Goal: Find specific page/section

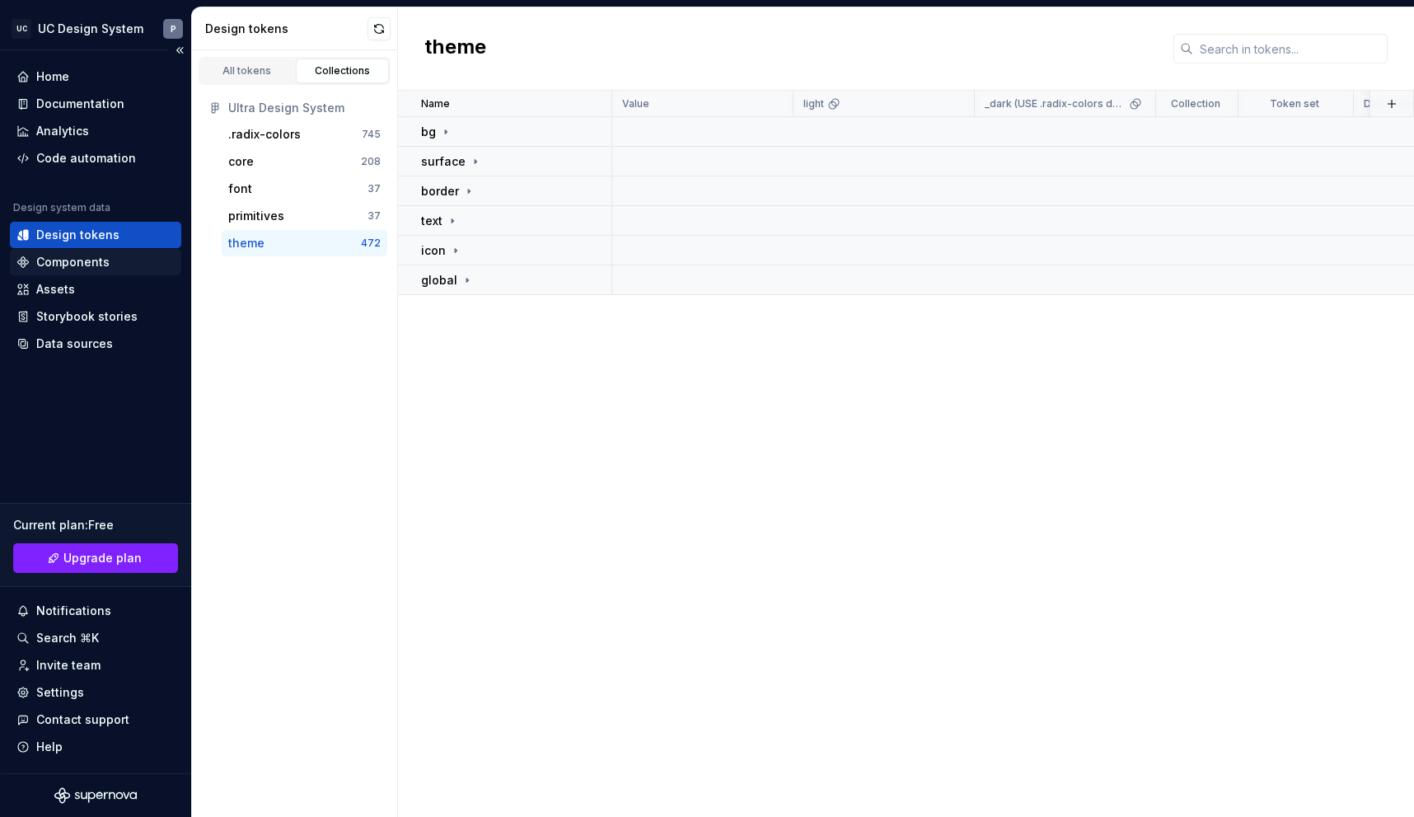
click at [99, 258] on div "Components" at bounding box center [72, 262] width 73 height 16
